Goal: Find specific page/section: Find specific page/section

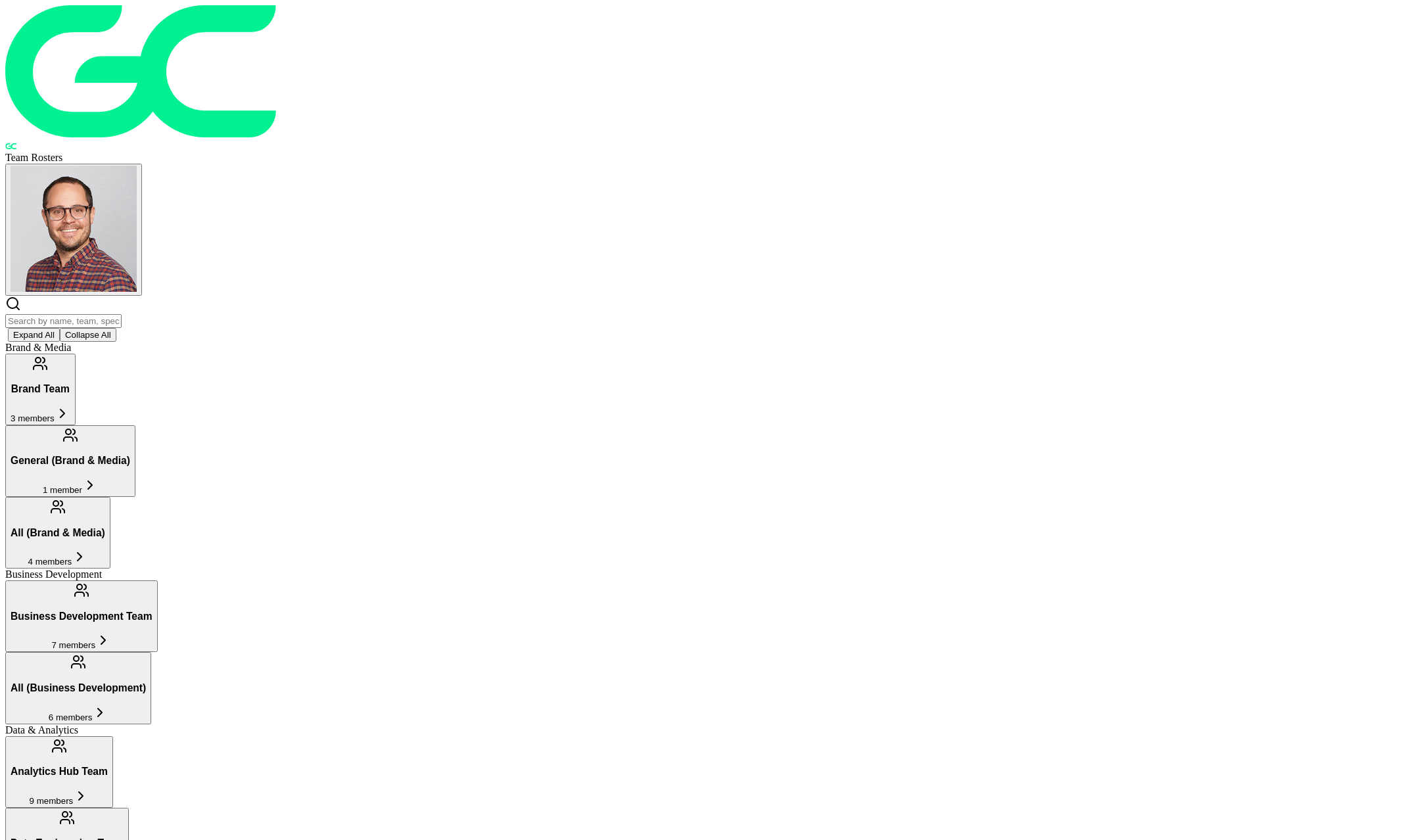
scroll to position [317, 0]
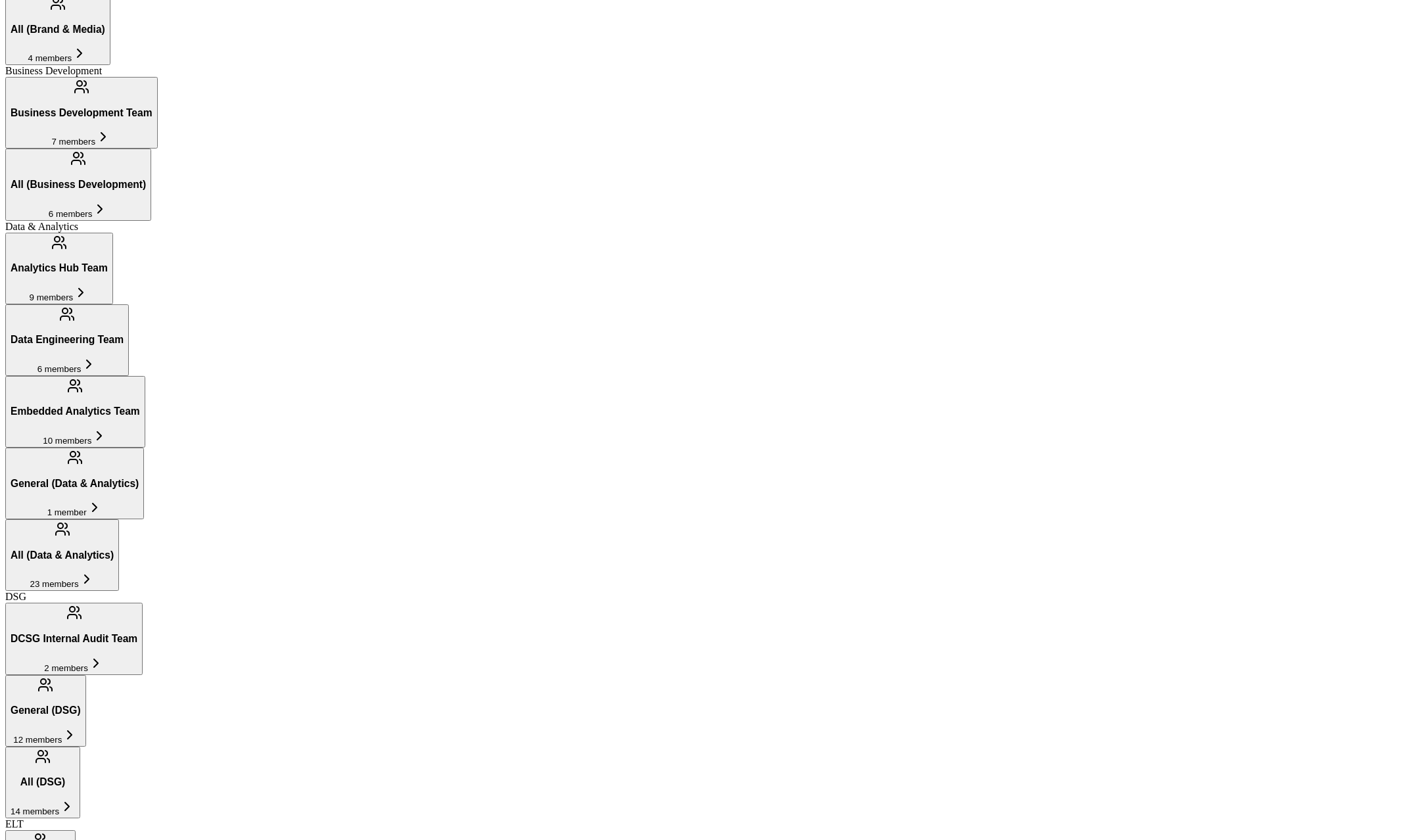
scroll to position [460, 0]
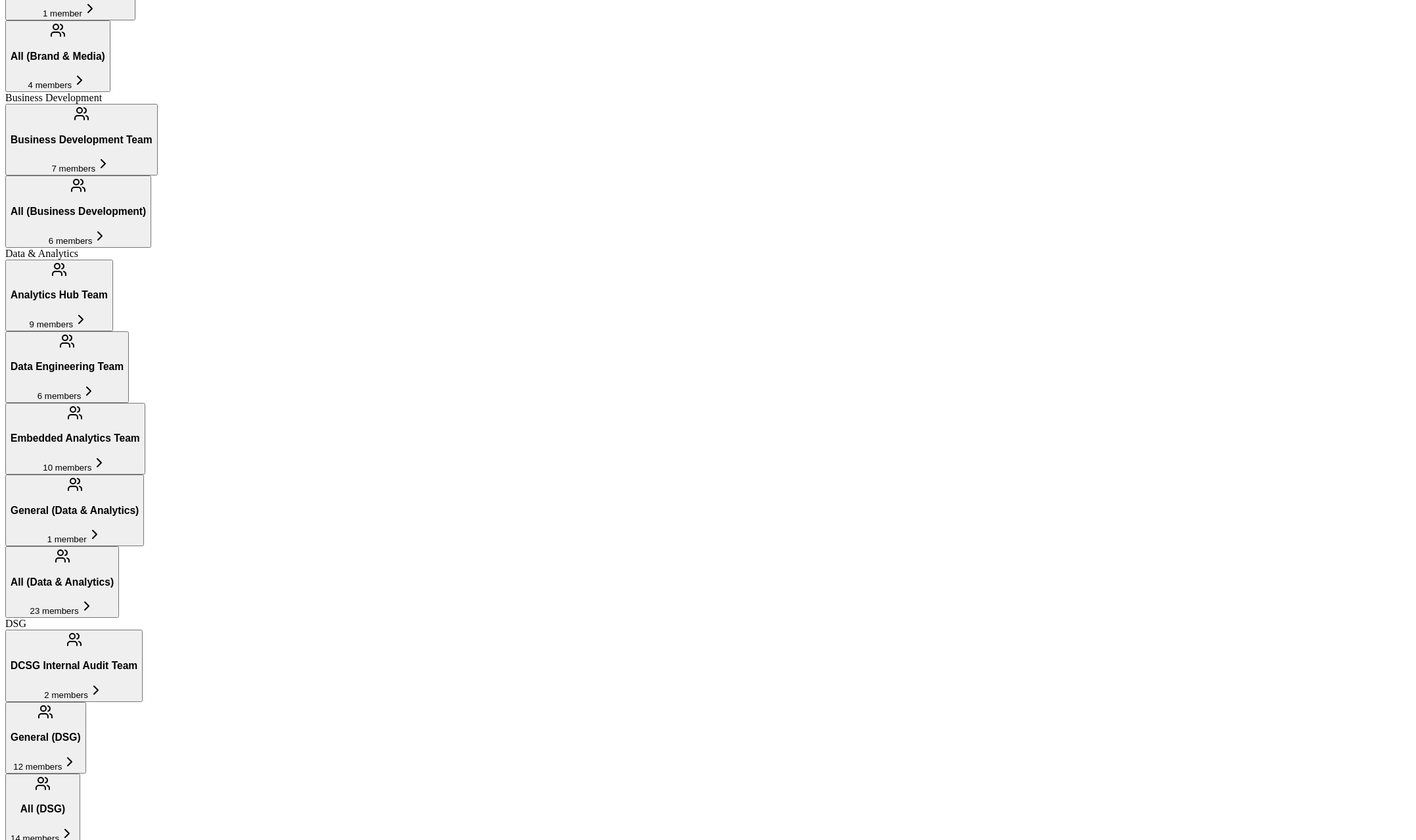
scroll to position [485, 0]
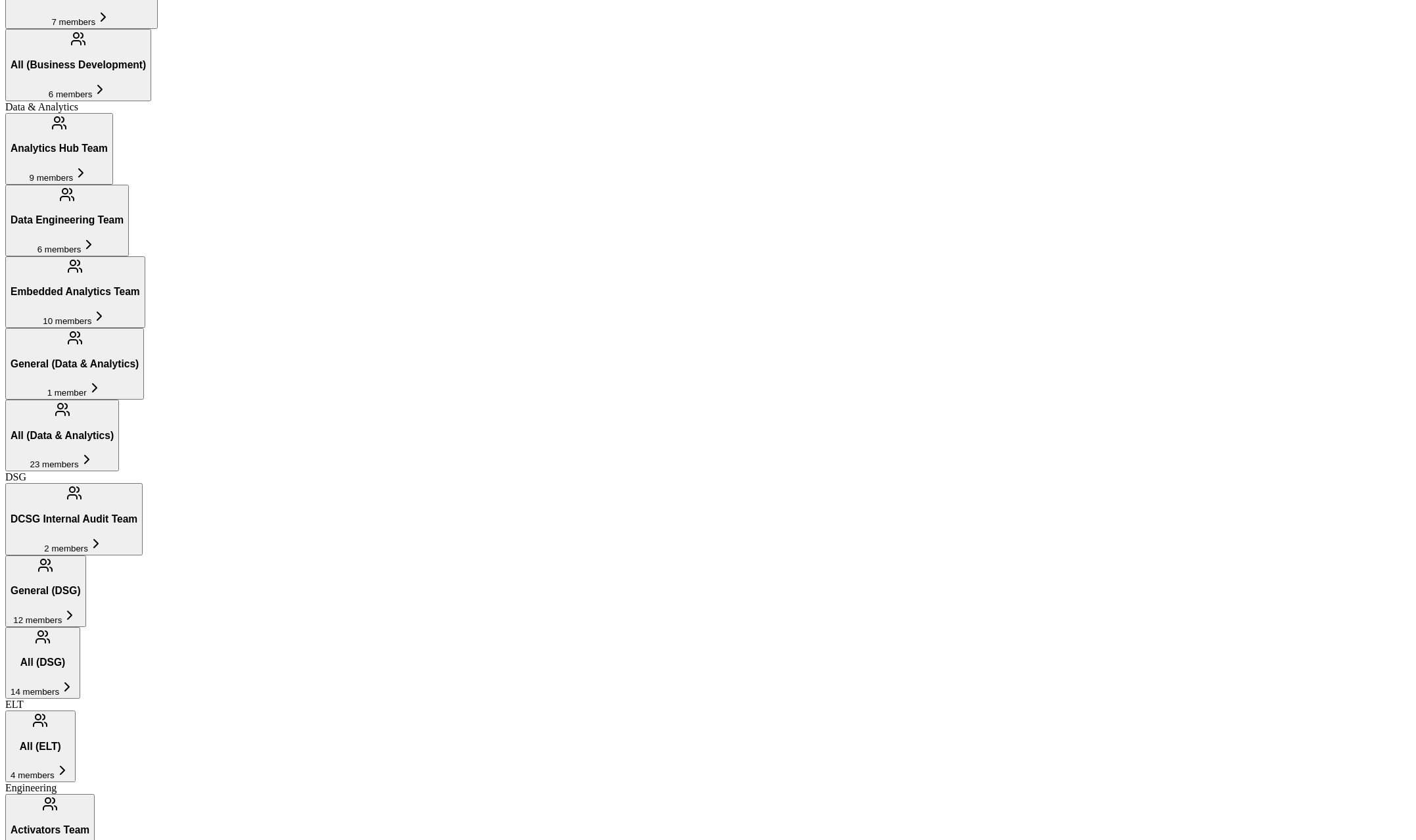
scroll to position [524, 0]
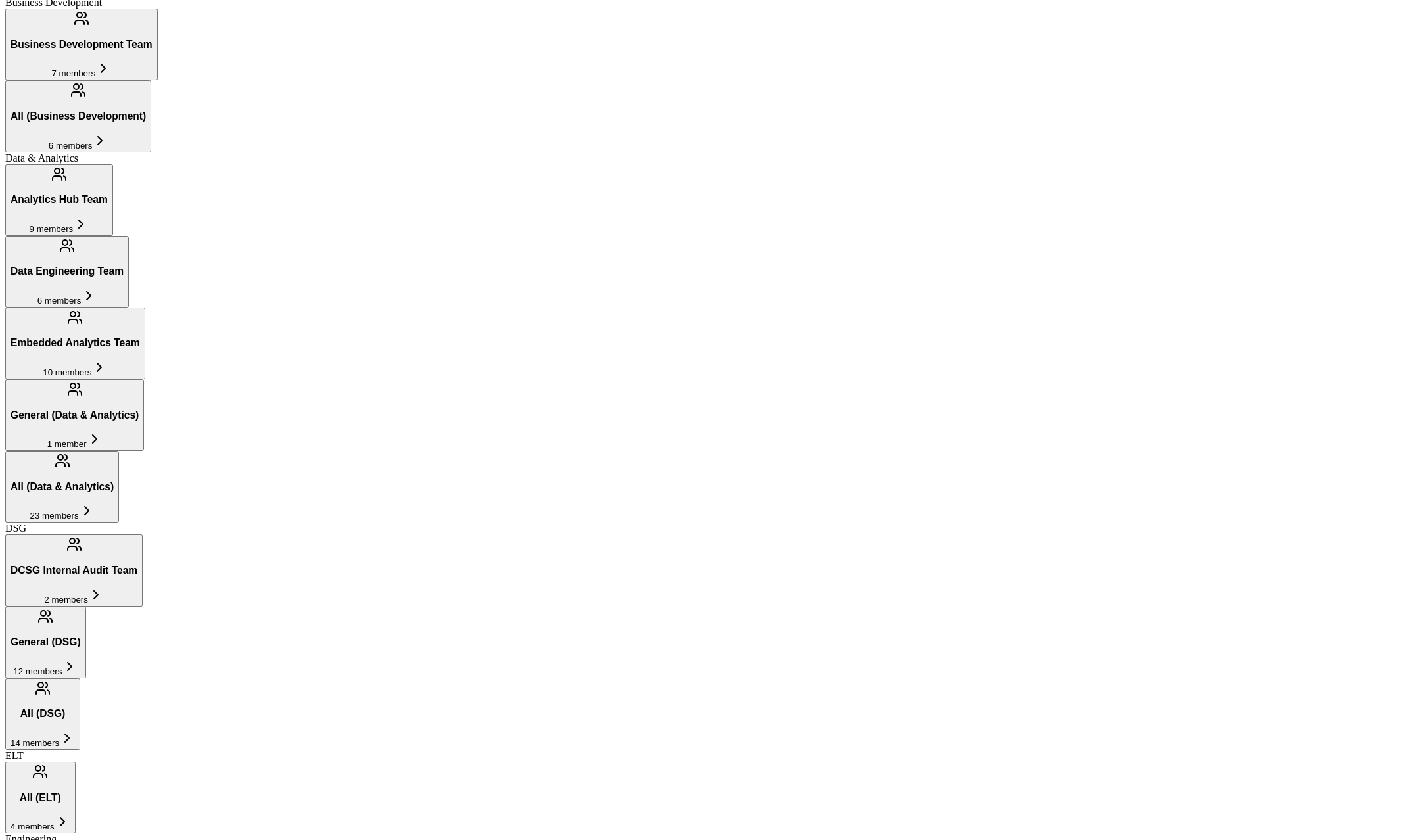
scroll to position [580, 0]
